Goal: Navigation & Orientation: Find specific page/section

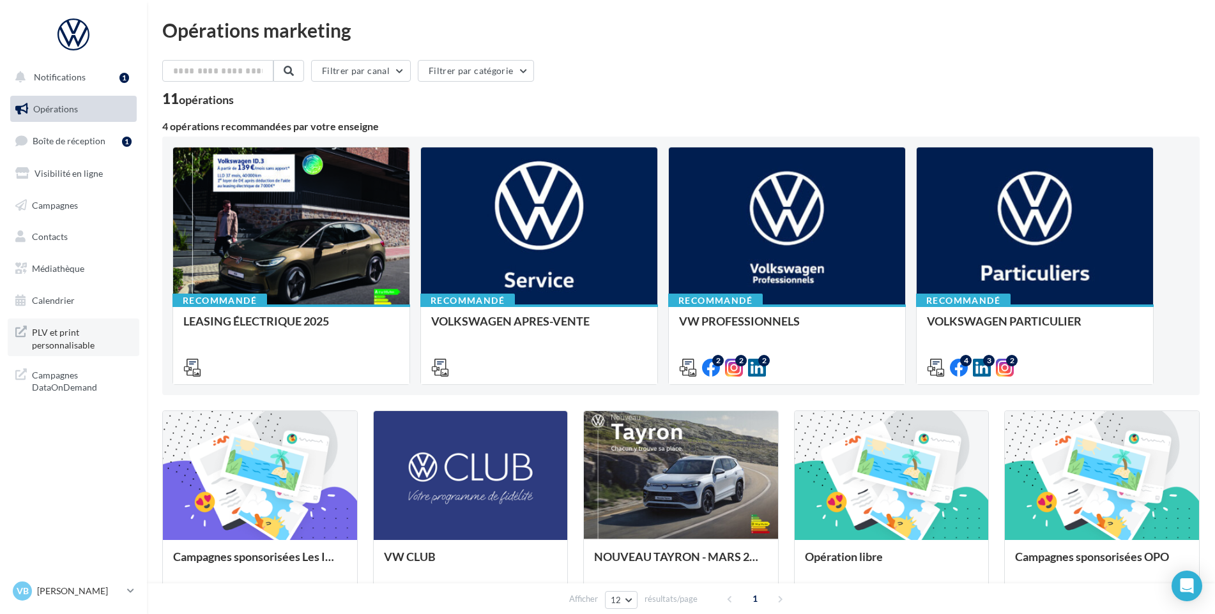
click at [73, 352] on link "PLV et print personnalisable" at bounding box center [74, 338] width 132 height 38
click at [91, 595] on p "[PERSON_NAME]" at bounding box center [79, 591] width 85 height 13
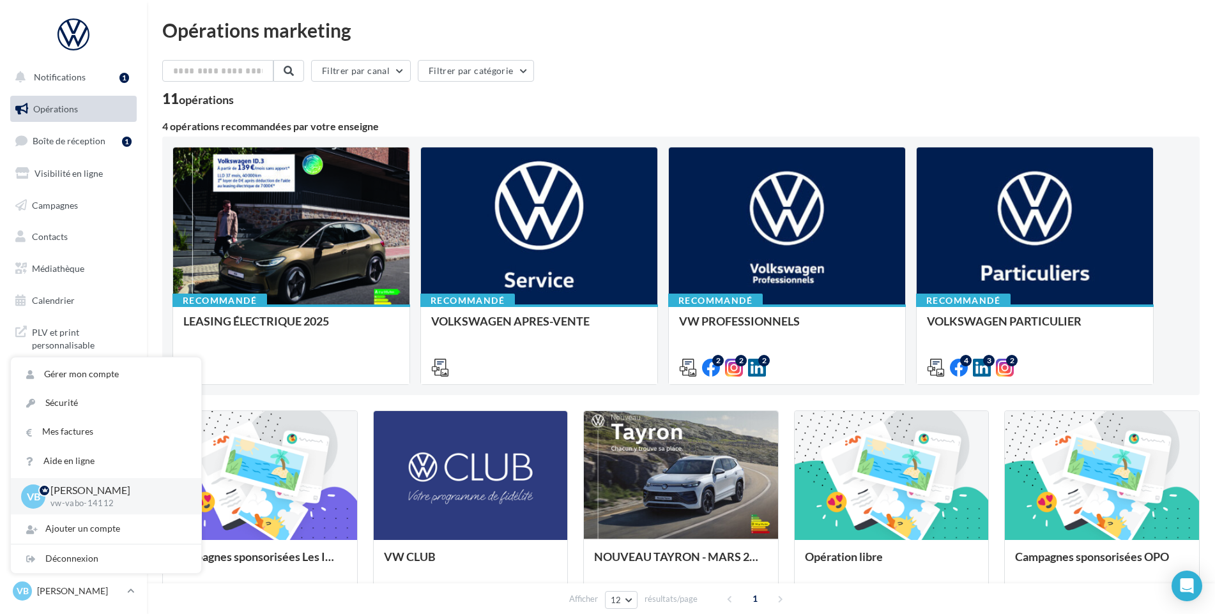
click at [573, 119] on div "Filtrer par canal Filtrer par catégorie 11 opérations 4 opérations recommandées…" at bounding box center [680, 473] width 1037 height 827
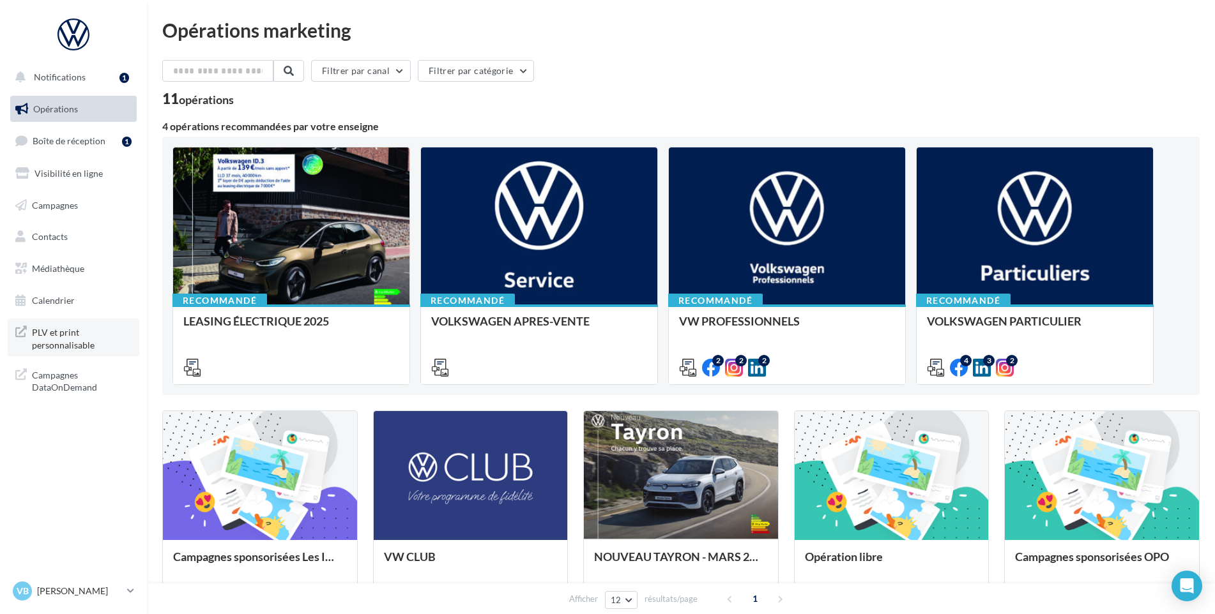
click at [63, 339] on span "PLV et print personnalisable" at bounding box center [82, 337] width 100 height 27
click at [65, 175] on span "Visibilité en ligne" at bounding box center [68, 173] width 68 height 11
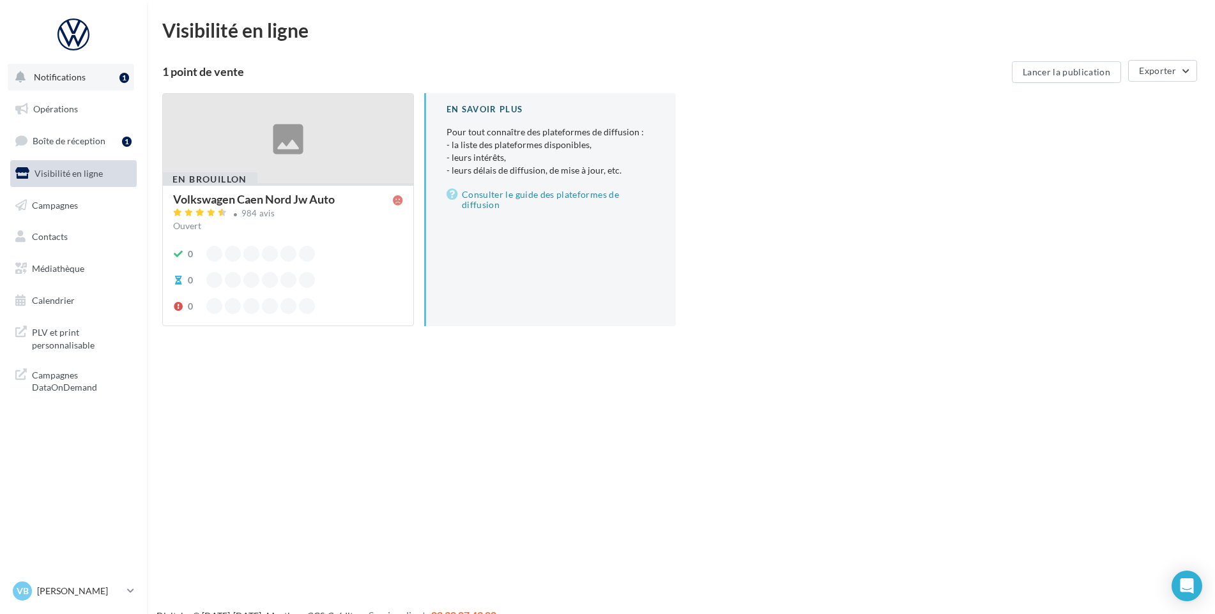
click at [49, 84] on button "Notifications 1" at bounding box center [71, 77] width 126 height 27
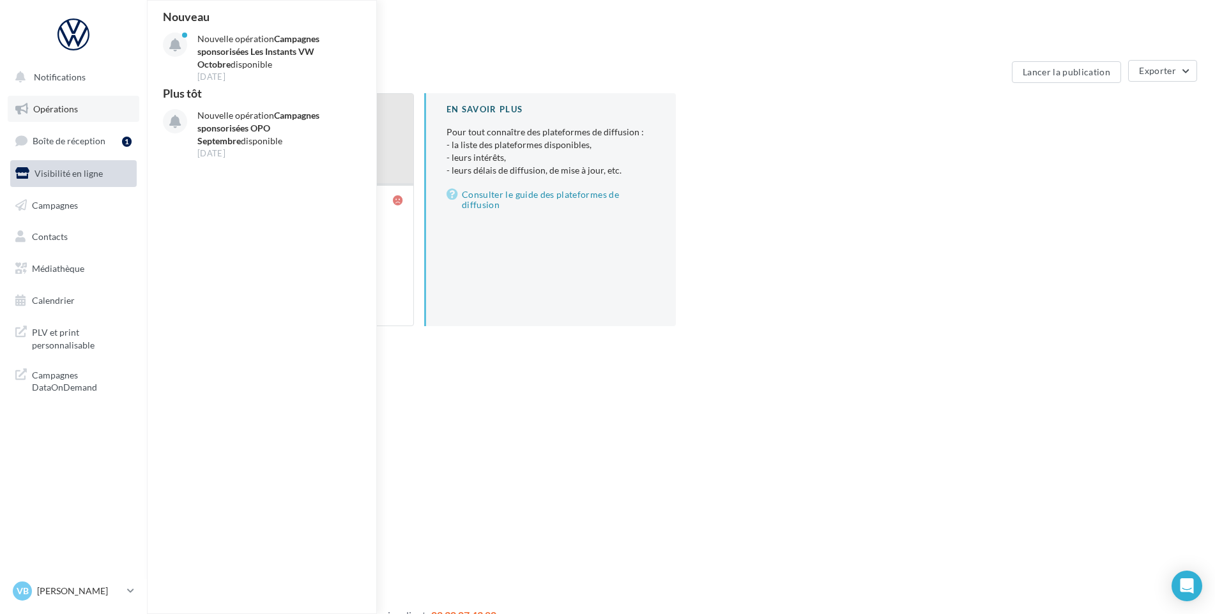
click at [69, 110] on span "Opérations" at bounding box center [55, 108] width 45 height 11
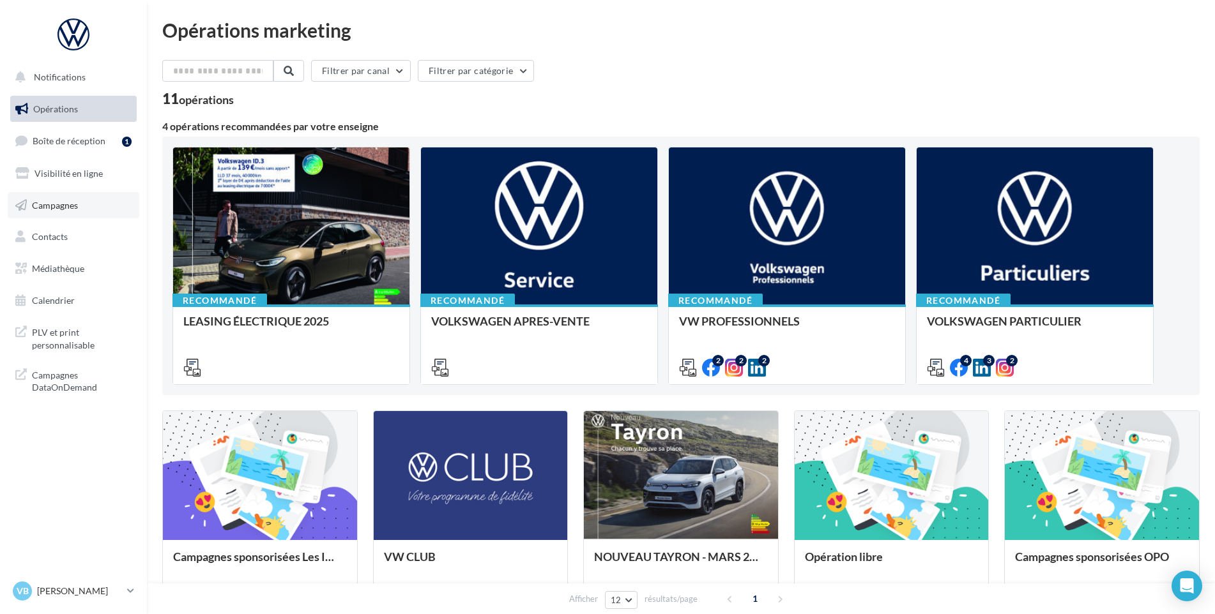
click at [54, 205] on span "Campagnes" at bounding box center [55, 204] width 46 height 11
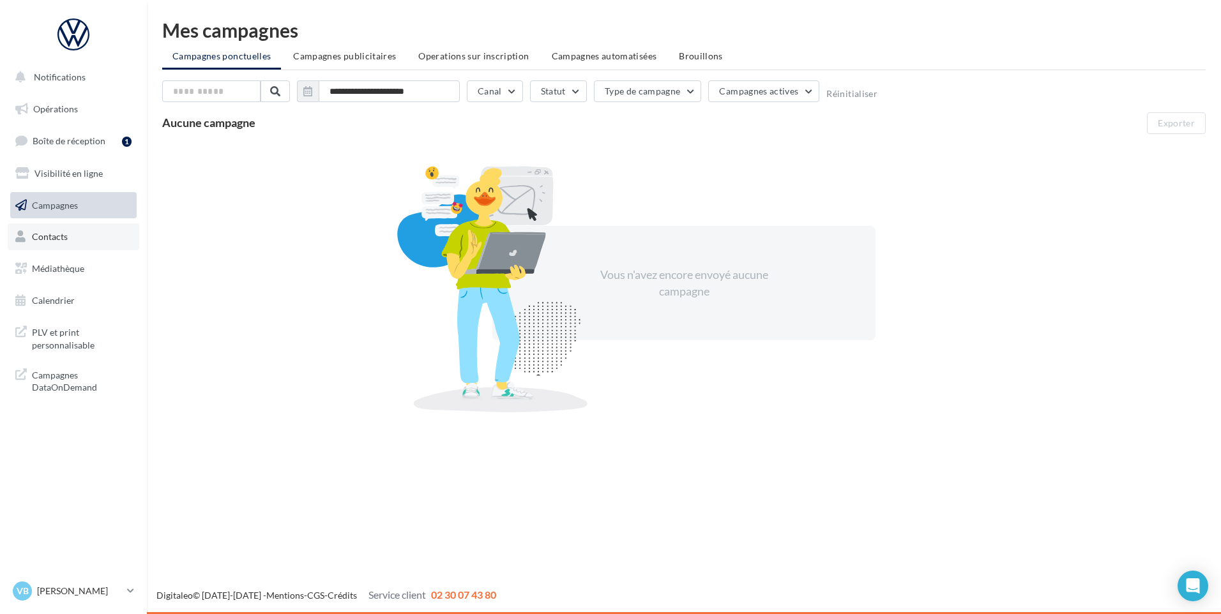
click at [54, 240] on span "Contacts" at bounding box center [50, 236] width 36 height 11
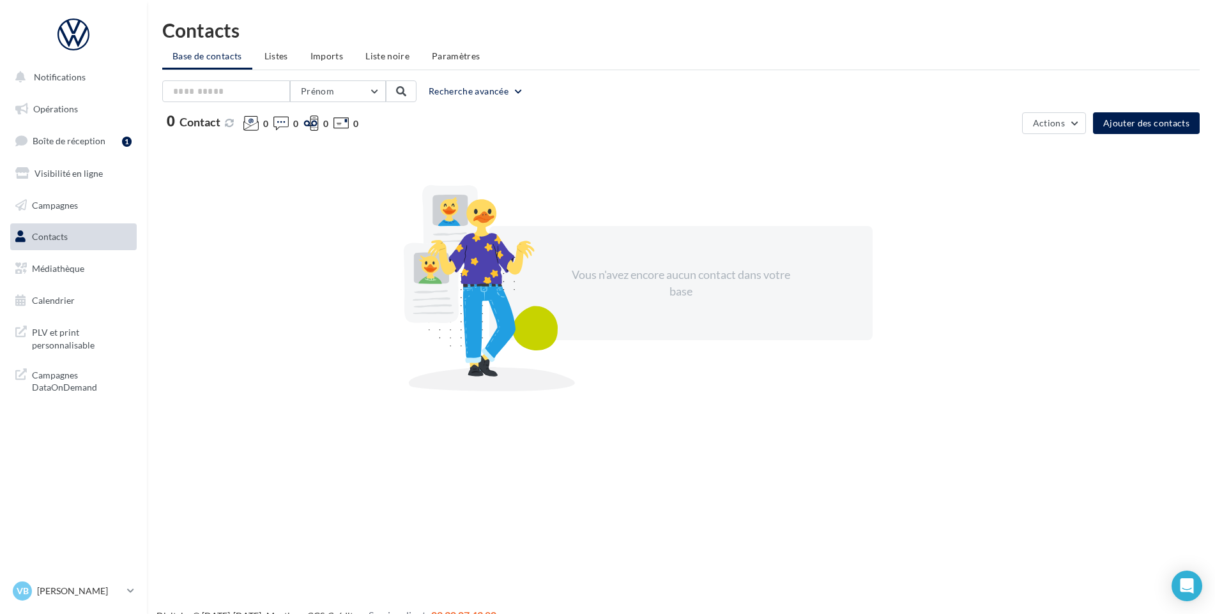
click at [54, 273] on span "Médiathèque" at bounding box center [58, 268] width 52 height 11
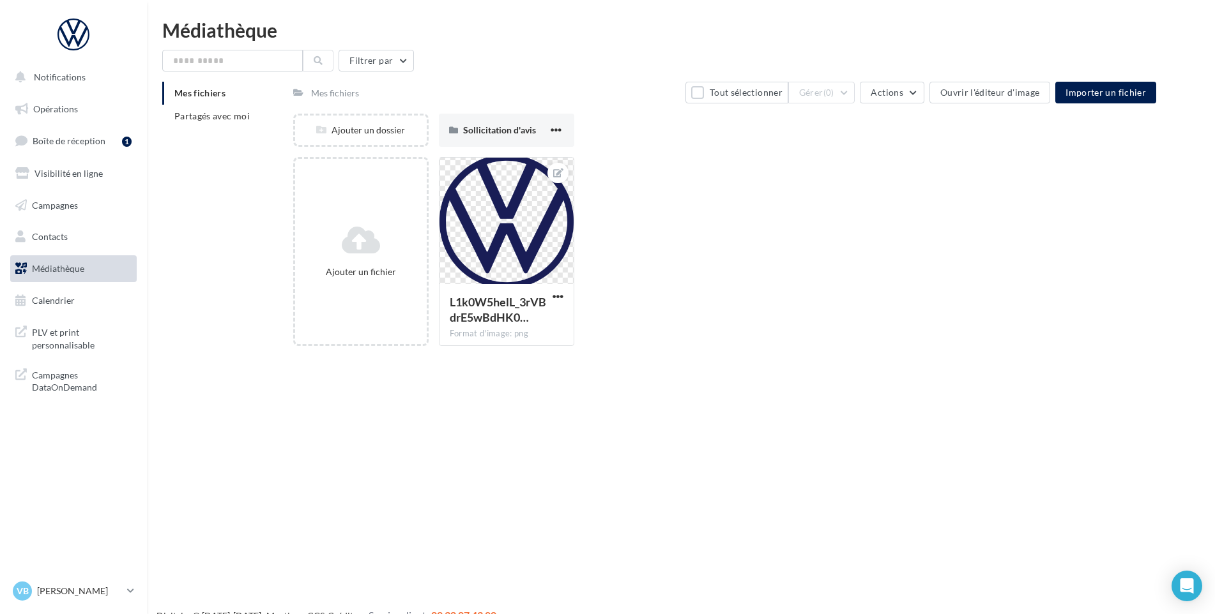
click at [56, 303] on span "Calendrier" at bounding box center [53, 300] width 43 height 11
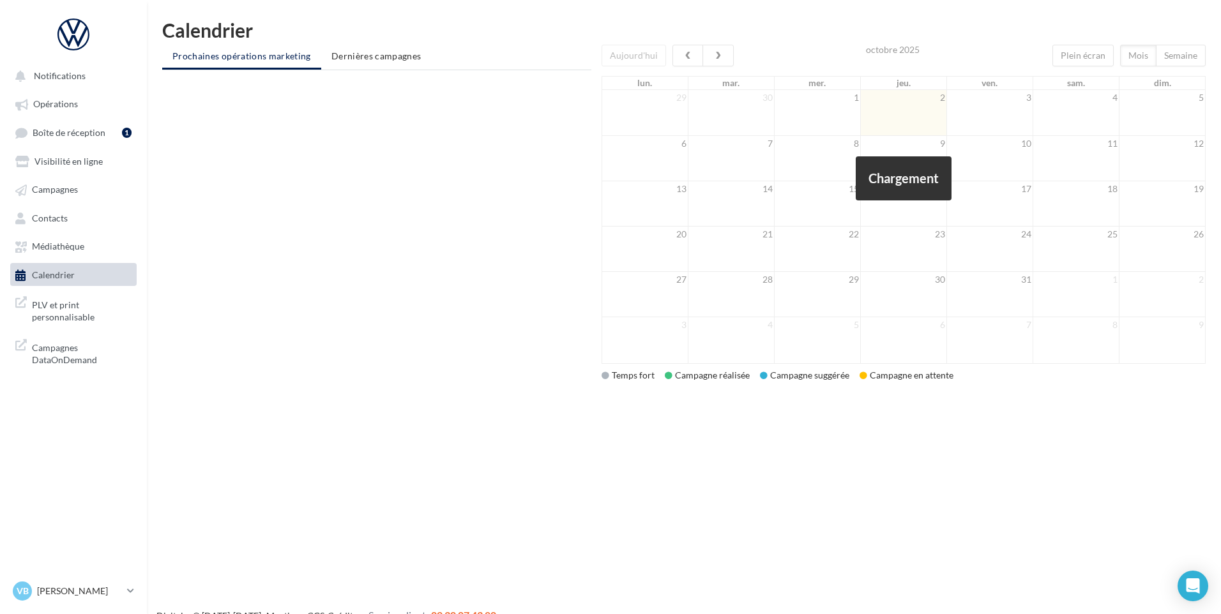
click at [51, 308] on span "PLV et print personnalisable" at bounding box center [82, 309] width 100 height 27
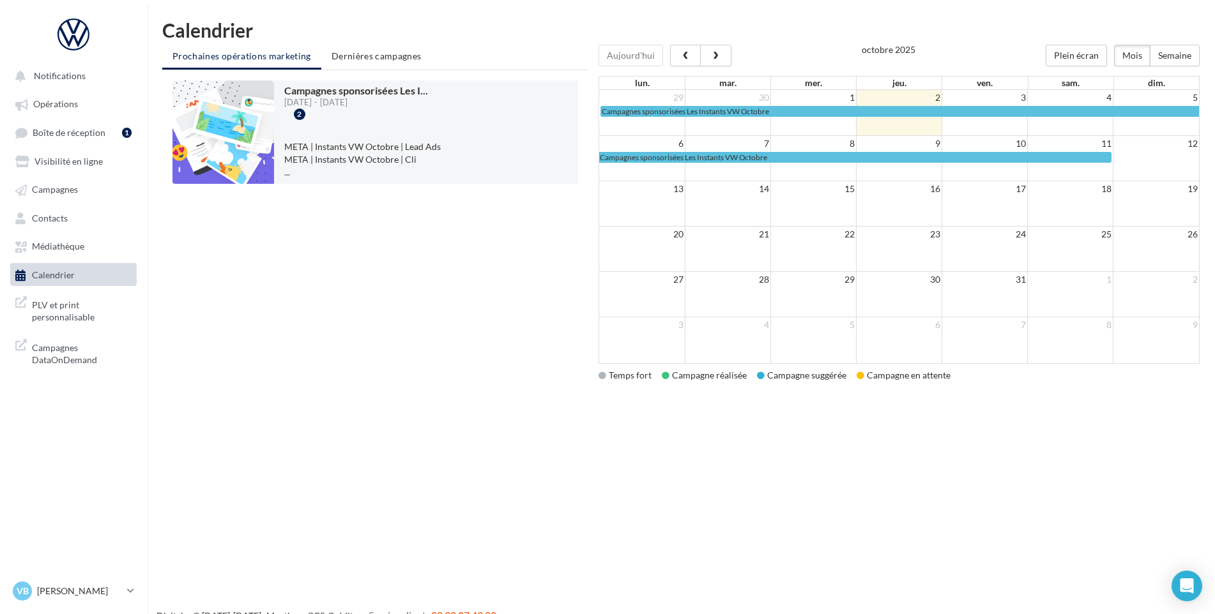
click at [496, 273] on div "Campagnes sponsorisées Les I ... 29/09/2025 - 11/10/2025 2 META | Instants VW O…" at bounding box center [375, 229] width 426 height 319
